Goal: Information Seeking & Learning: Learn about a topic

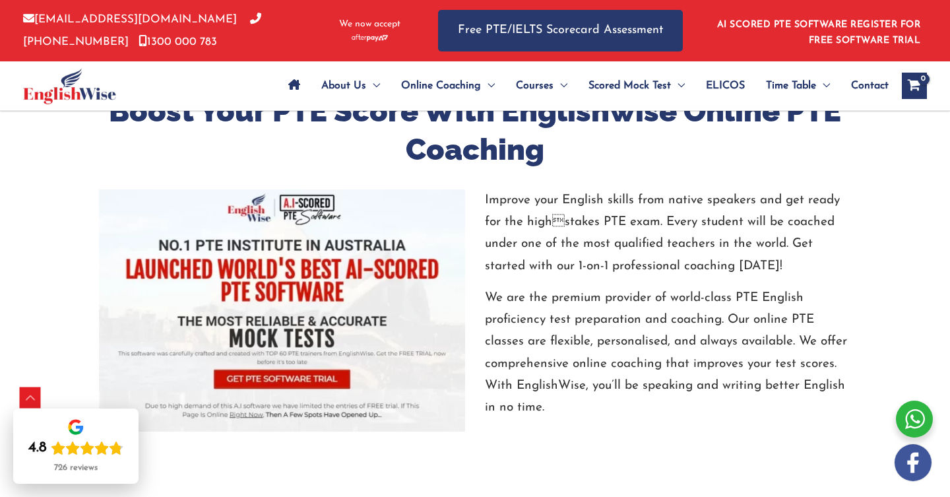
scroll to position [1310, 0]
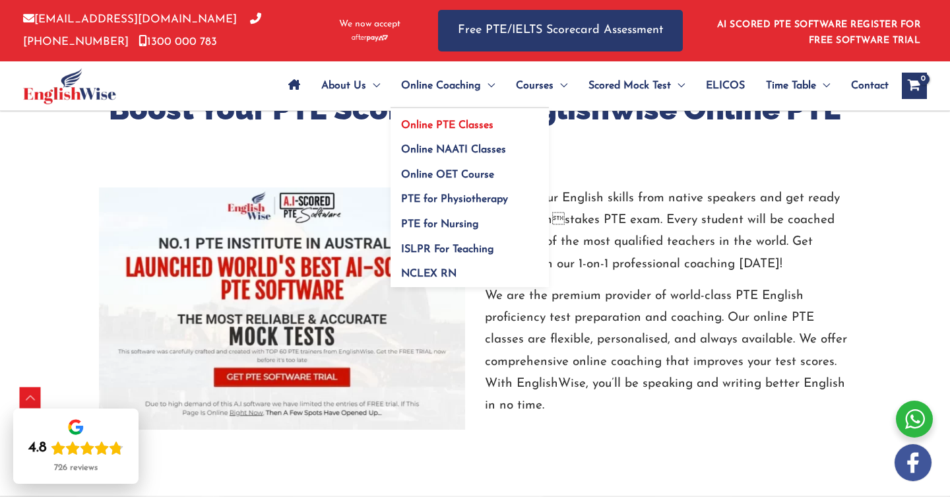
click at [462, 122] on span "Online PTE Classes" at bounding box center [447, 125] width 92 height 11
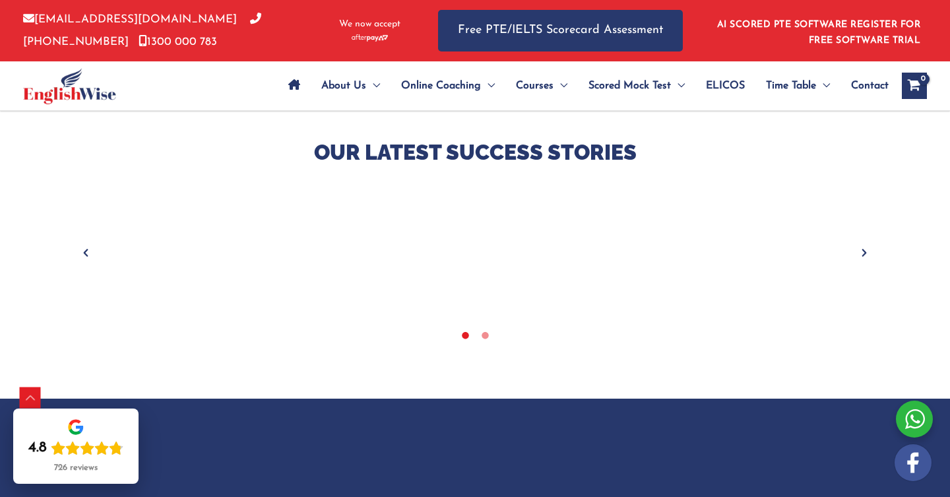
scroll to position [526, 0]
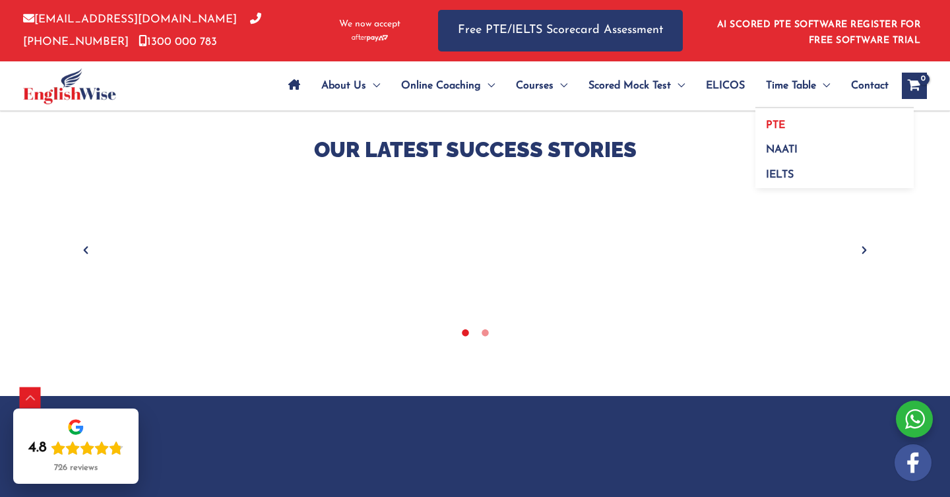
click at [776, 123] on span "PTE" at bounding box center [775, 125] width 19 height 11
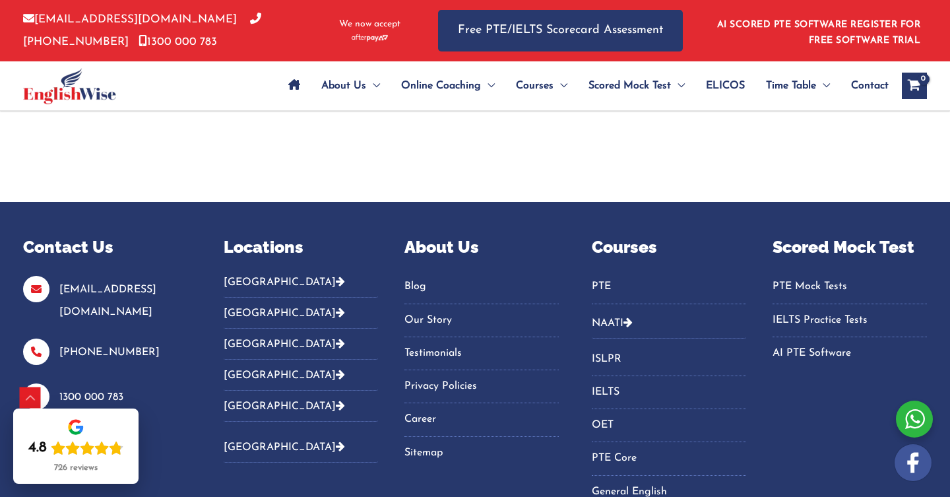
scroll to position [1164, 0]
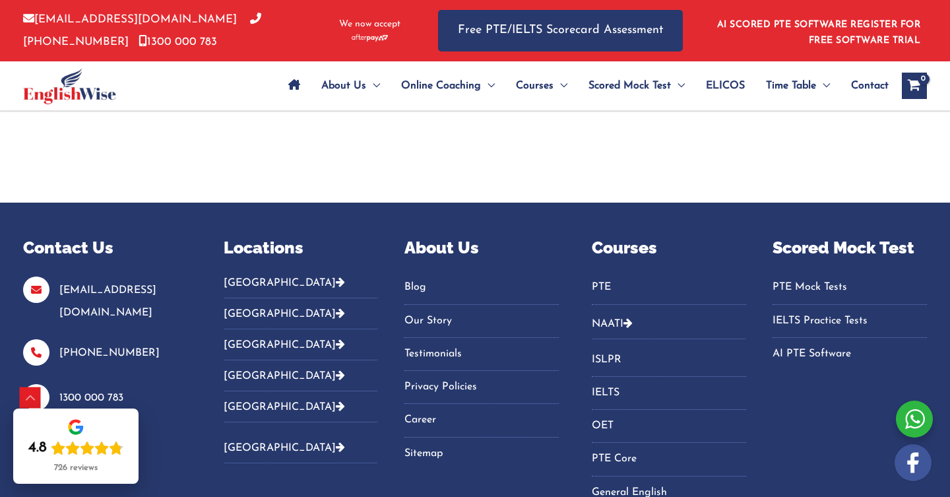
click at [916, 82] on icon "View Shopping Cart, empty" at bounding box center [913, 87] width 15 height 14
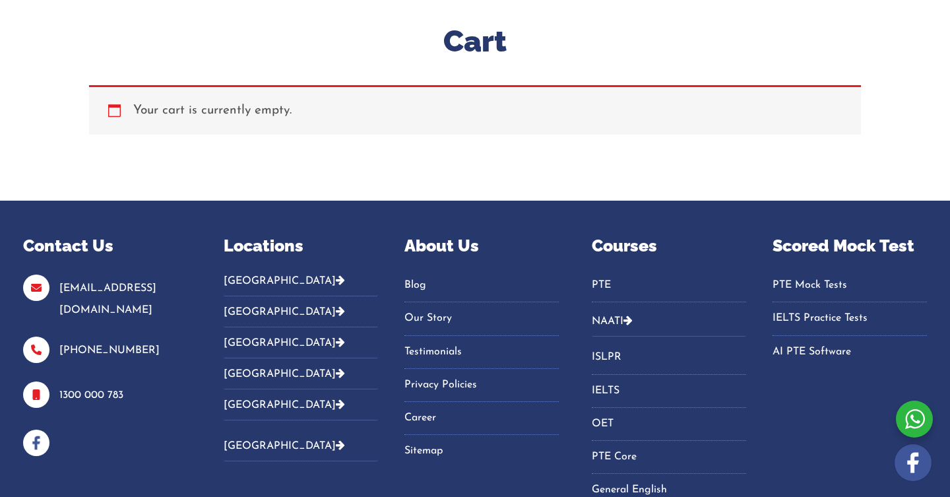
scroll to position [181, 0]
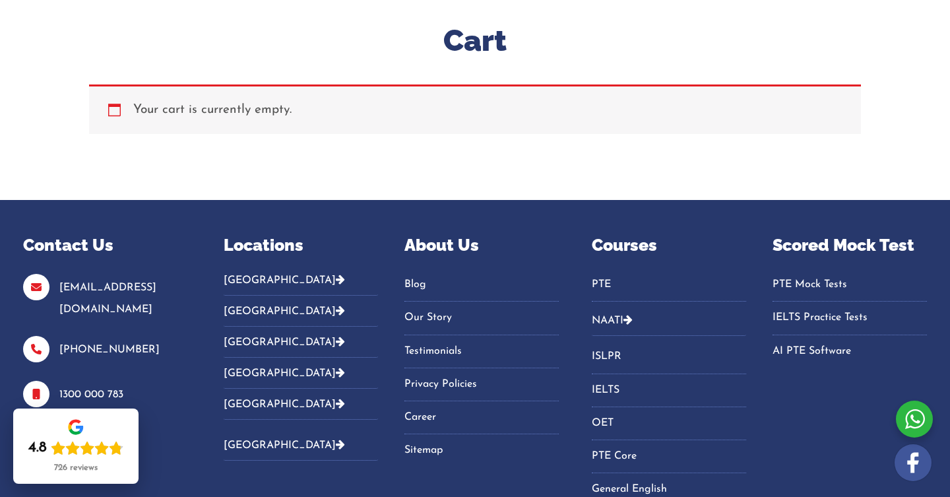
click at [602, 281] on link "PTE" at bounding box center [669, 285] width 154 height 22
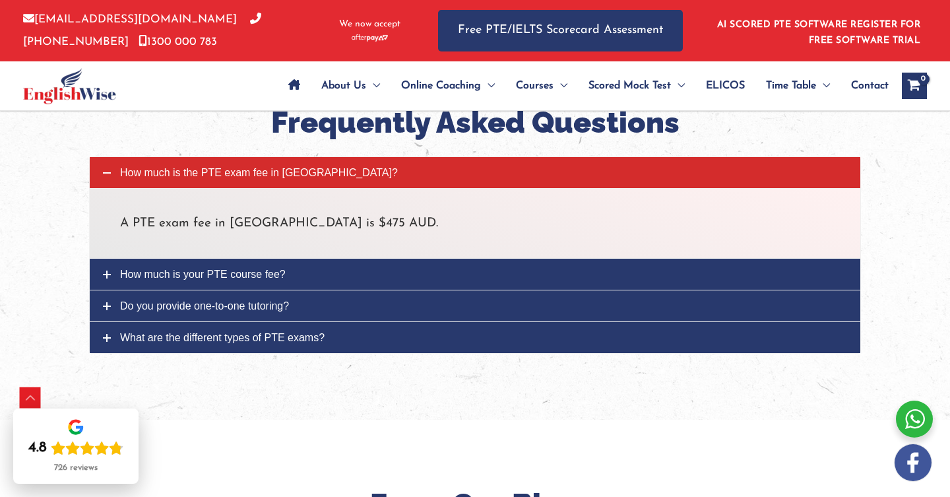
scroll to position [4557, 0]
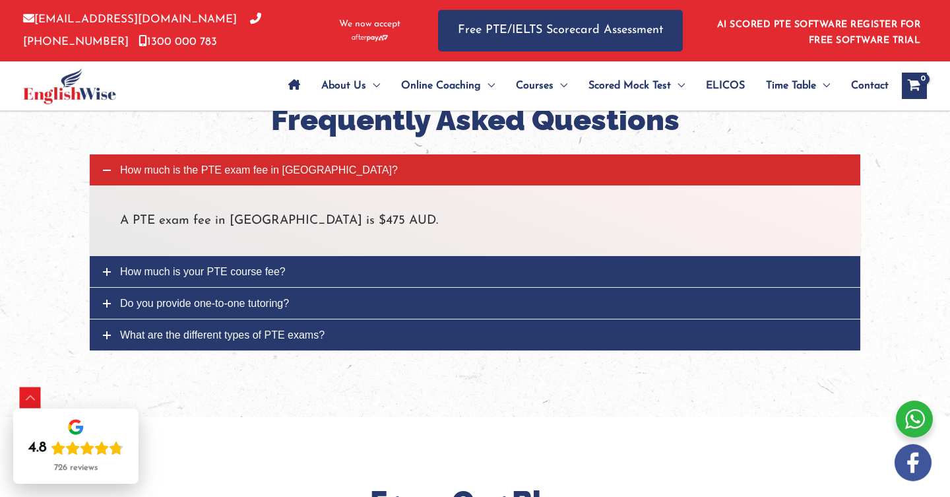
click at [216, 266] on span "How much is your PTE course fee?" at bounding box center [203, 271] width 166 height 11
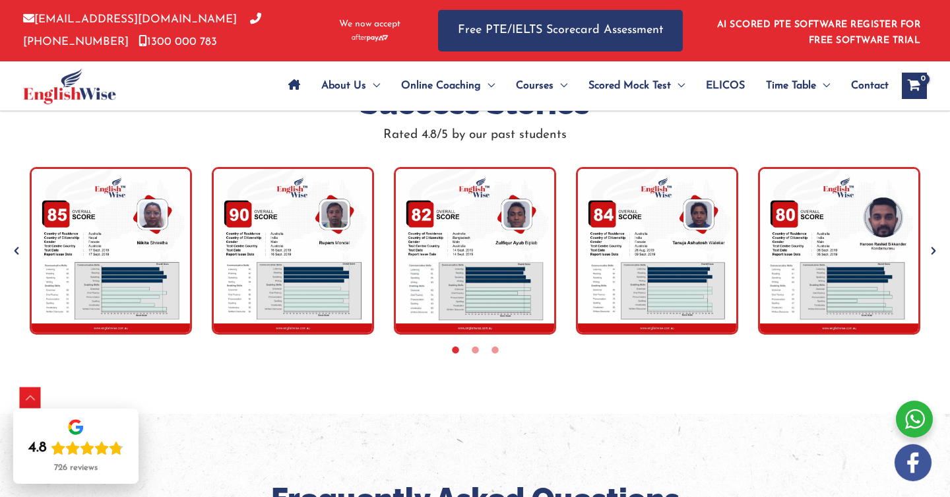
scroll to position [4178, 0]
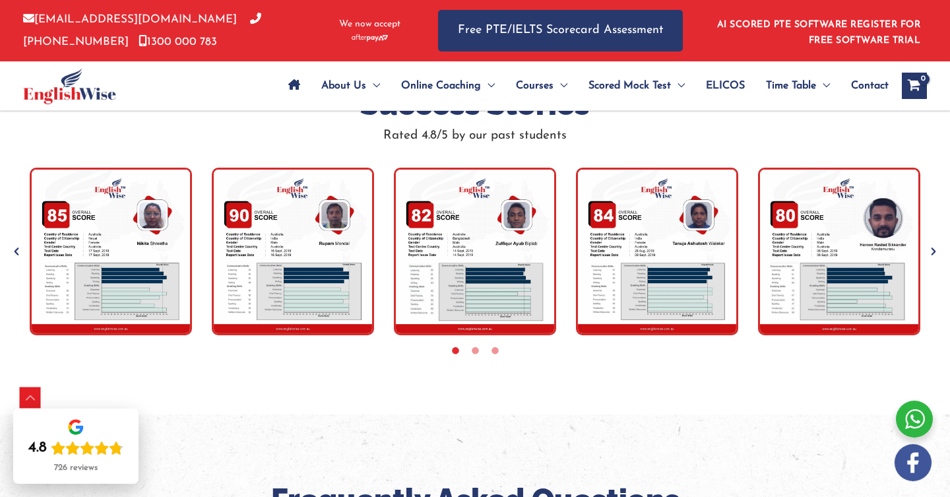
click at [102, 210] on img "tracker" at bounding box center [111, 251] width 162 height 167
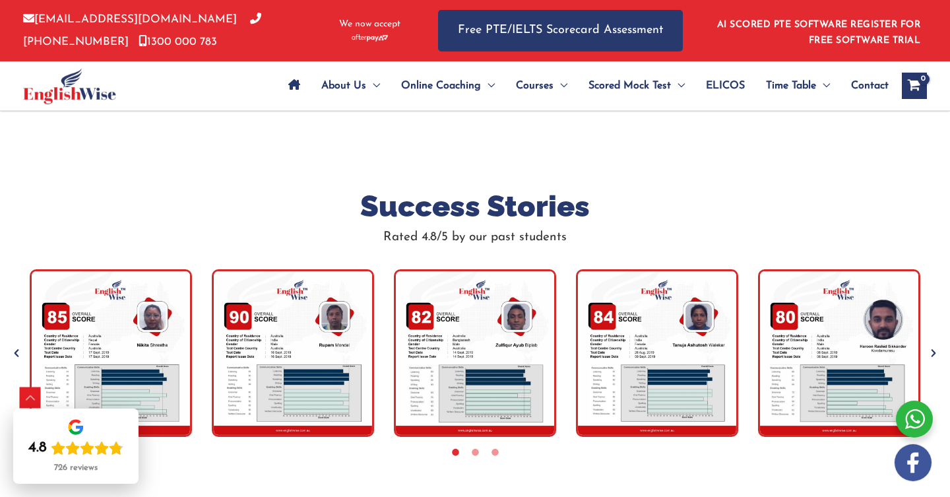
scroll to position [4078, 0]
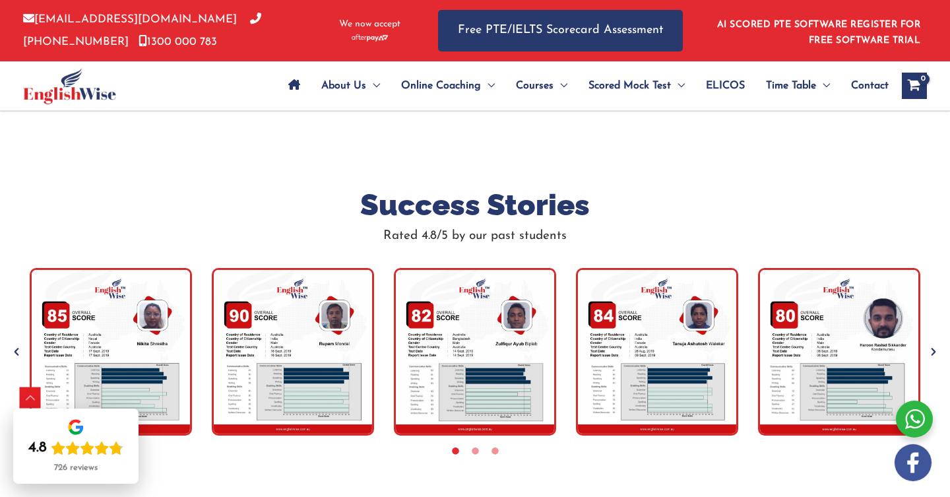
click at [136, 311] on img "tracker" at bounding box center [111, 351] width 162 height 167
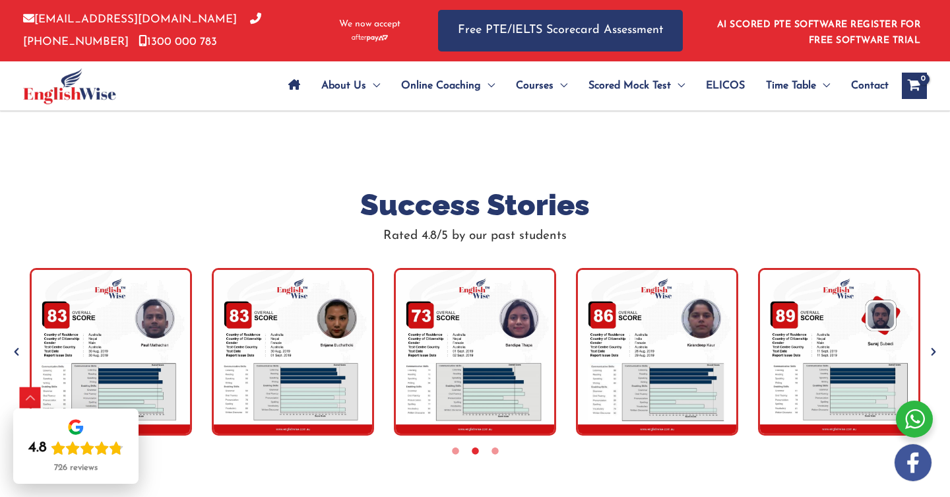
click at [914, 419] on div at bounding box center [914, 418] width 37 height 37
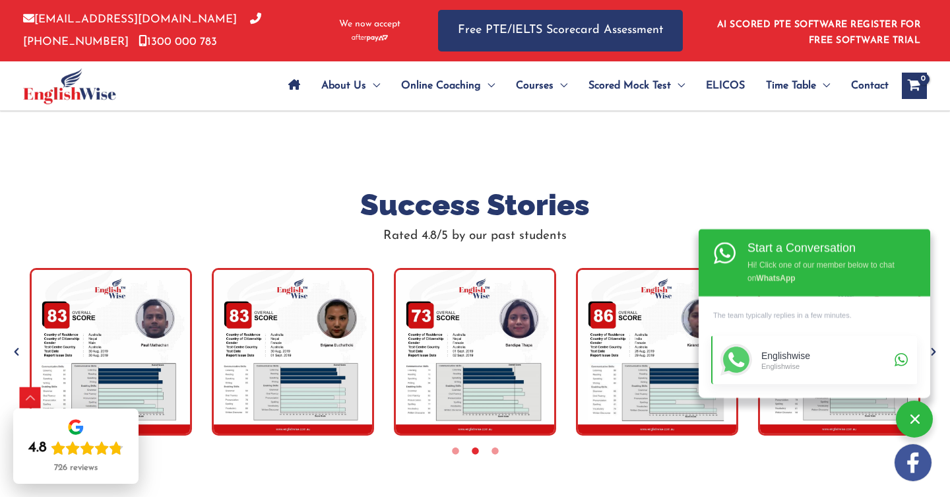
click at [825, 363] on div "Englishwise" at bounding box center [825, 365] width 129 height 9
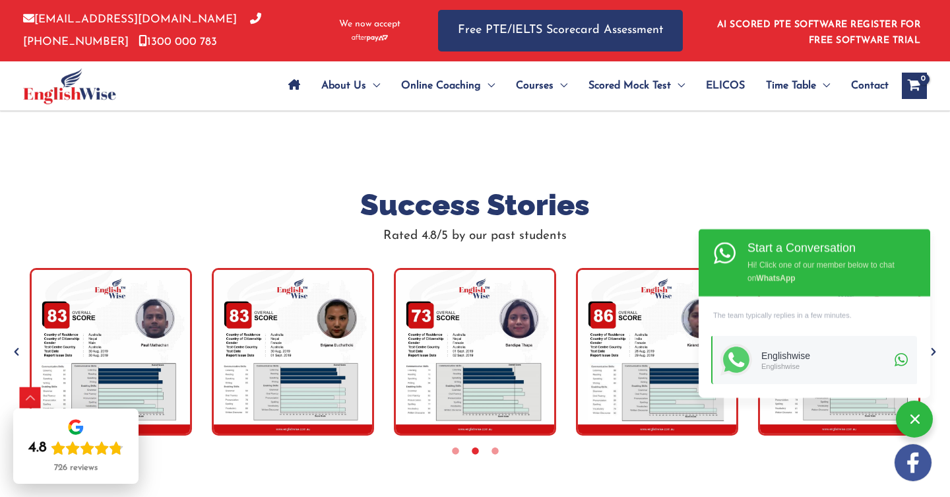
scroll to position [4557, 0]
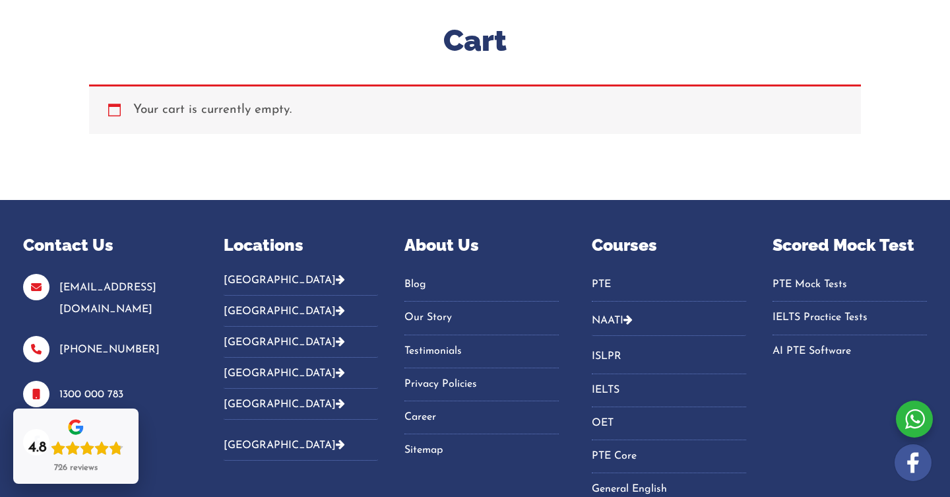
scroll to position [181, 0]
click at [608, 318] on link "NAATI" at bounding box center [608, 320] width 32 height 11
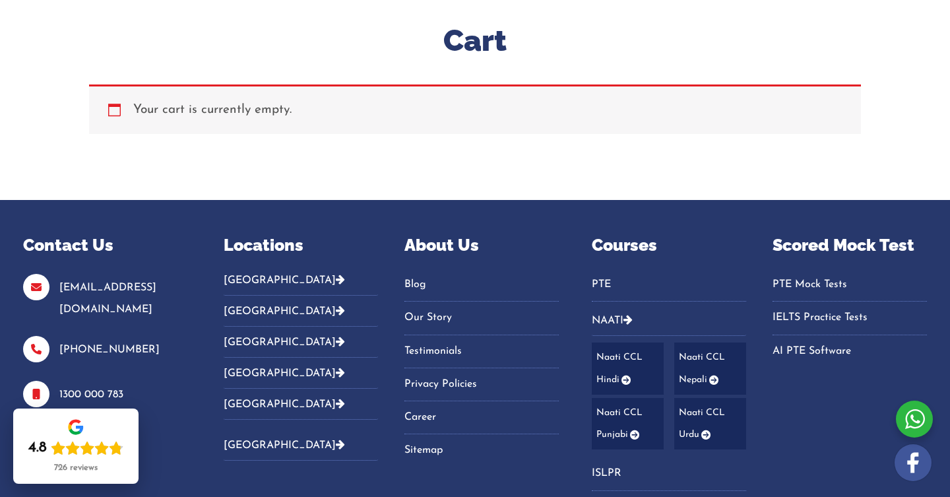
click at [608, 315] on link "NAATI" at bounding box center [608, 320] width 32 height 11
